Goal: Information Seeking & Learning: Learn about a topic

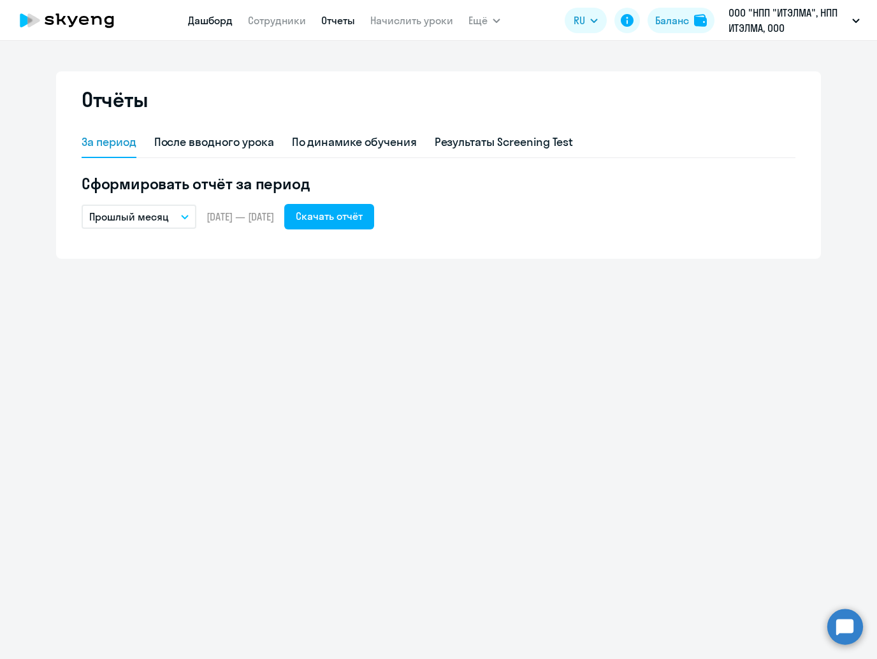
click at [212, 16] on link "Дашборд" at bounding box center [210, 20] width 45 height 13
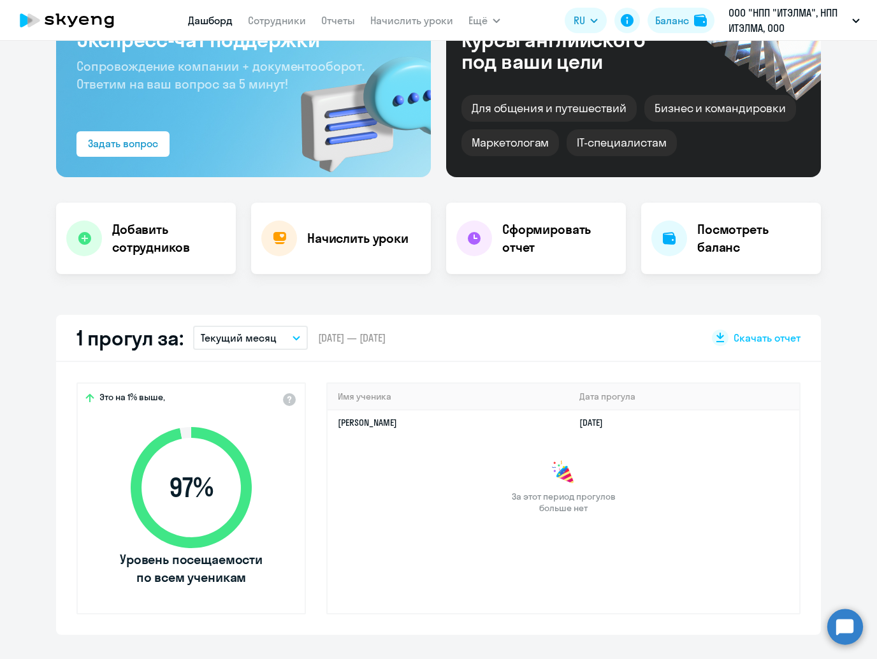
scroll to position [127, 0]
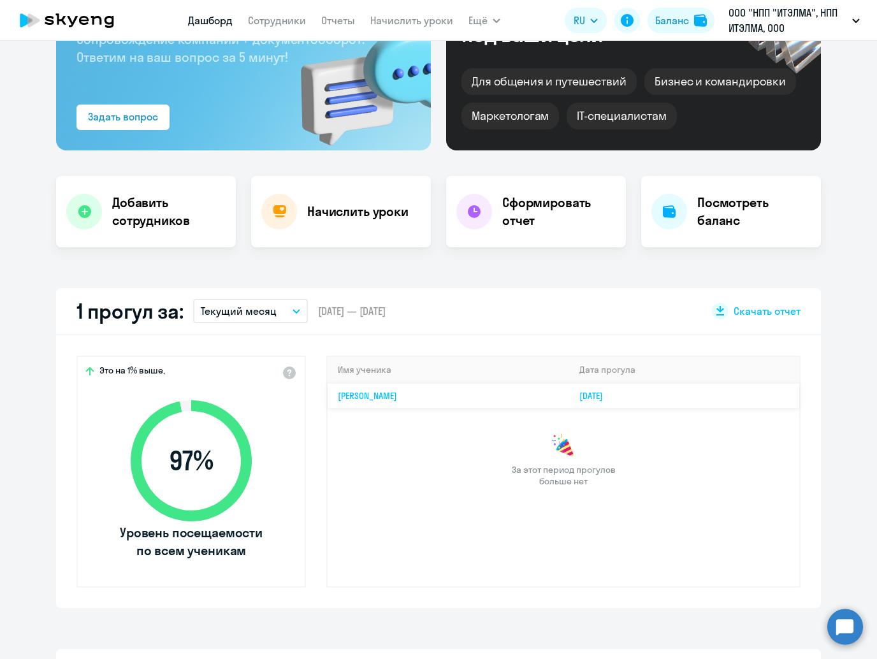
click at [479, 406] on td "[PERSON_NAME]" at bounding box center [449, 395] width 242 height 25
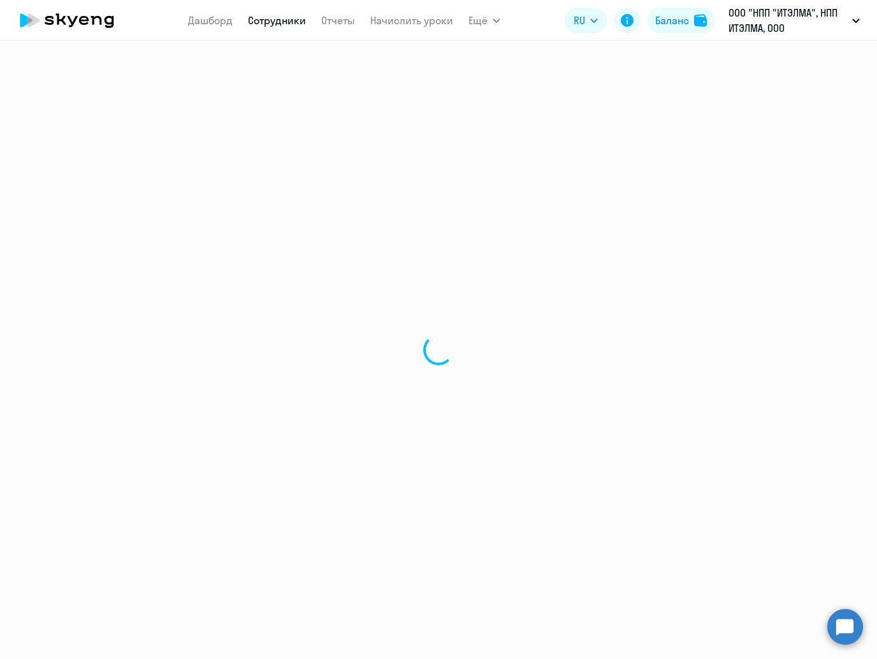
select select "english"
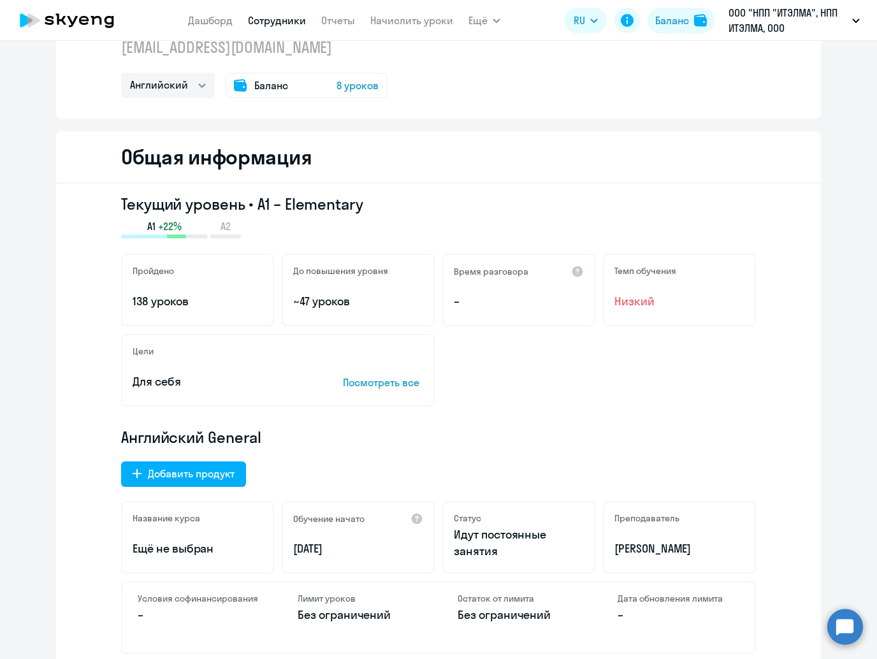
scroll to position [64, 0]
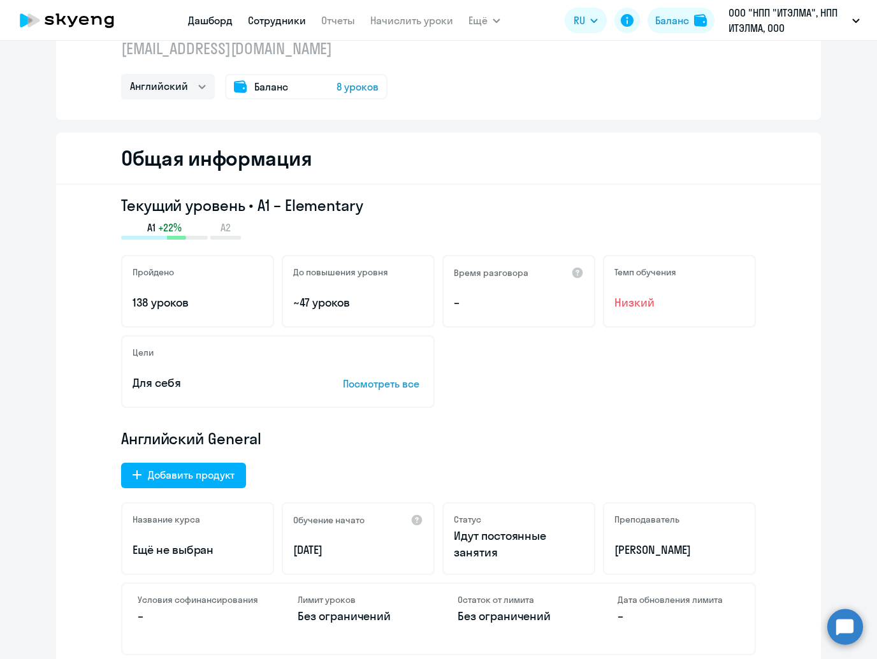
click at [213, 25] on link "Дашборд" at bounding box center [210, 20] width 45 height 13
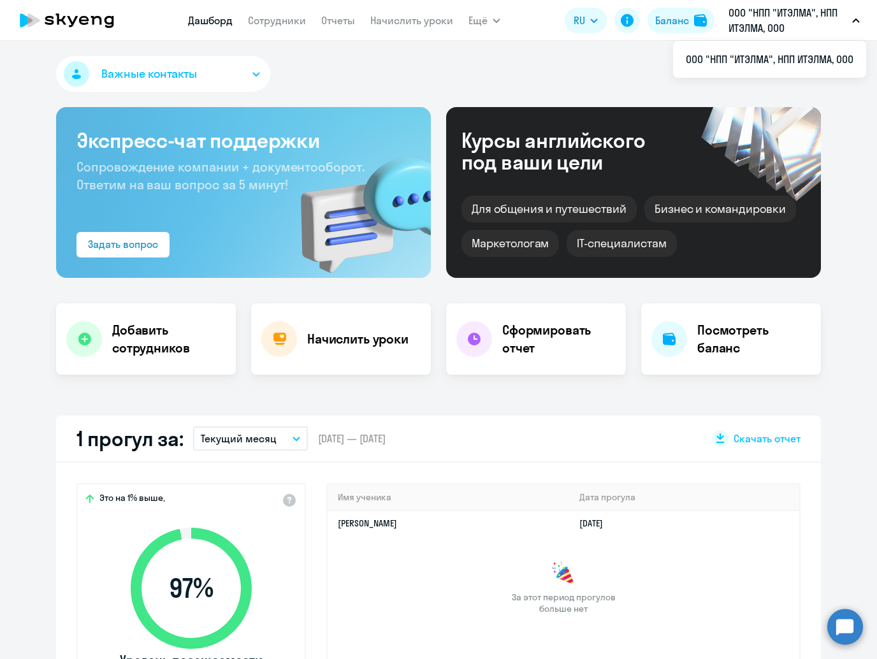
select select "30"
click at [280, 18] on link "Сотрудники" at bounding box center [277, 20] width 58 height 13
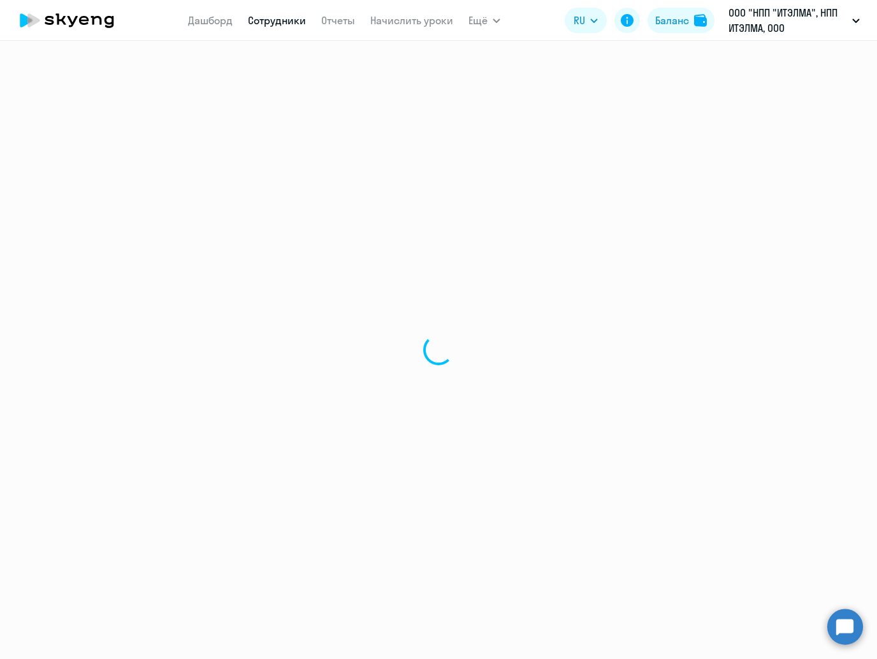
select select "30"
